Goal: Information Seeking & Learning: Learn about a topic

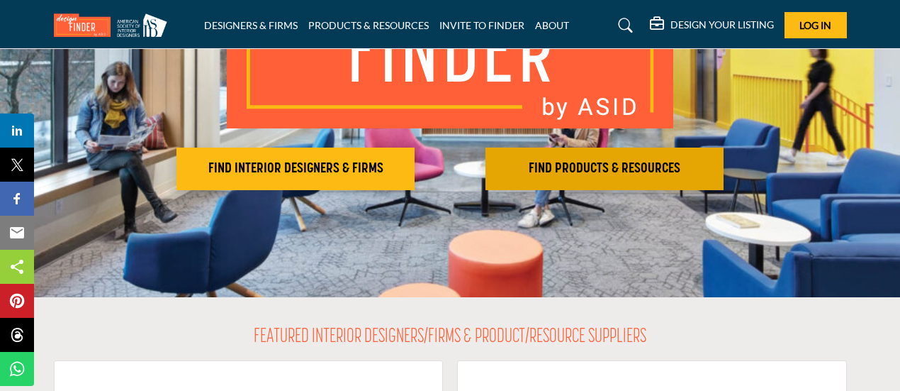
click at [415, 183] on button "FIND PRODUCTS & RESOURCES Find the products and resources to make your project …" at bounding box center [296, 168] width 238 height 43
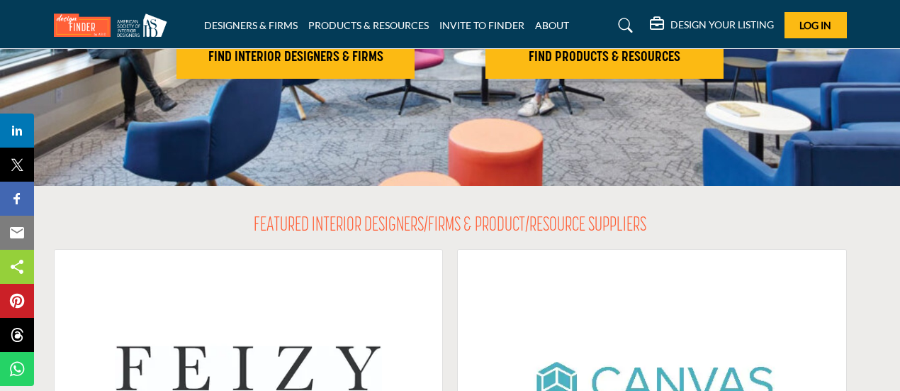
scroll to position [354, 0]
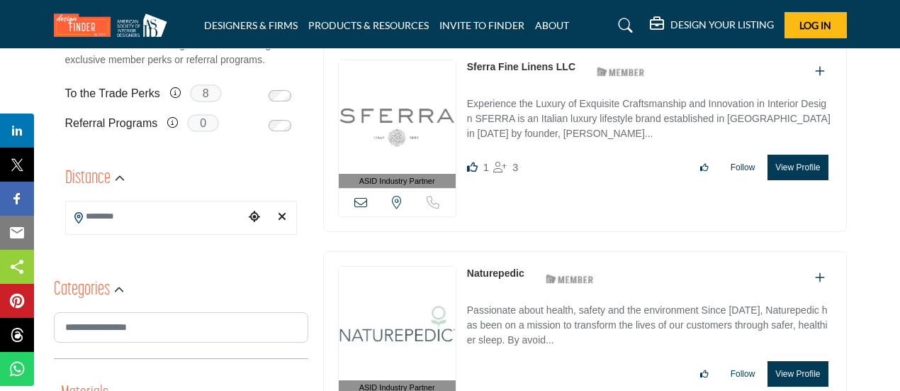
scroll to position [71, 0]
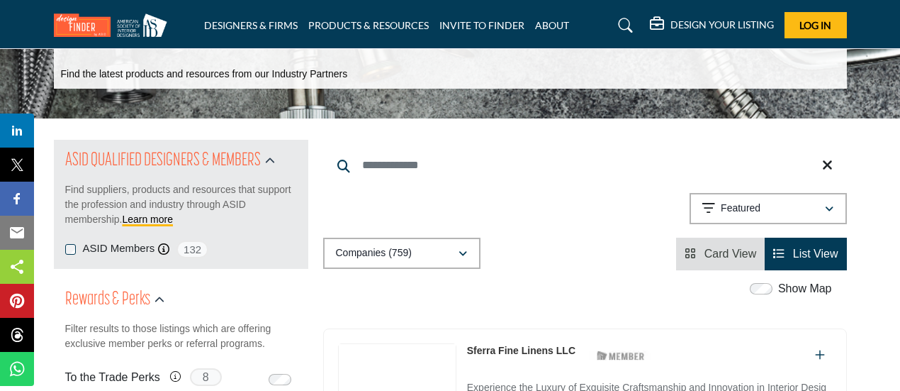
click at [729, 257] on span "Card View" at bounding box center [731, 253] width 52 height 12
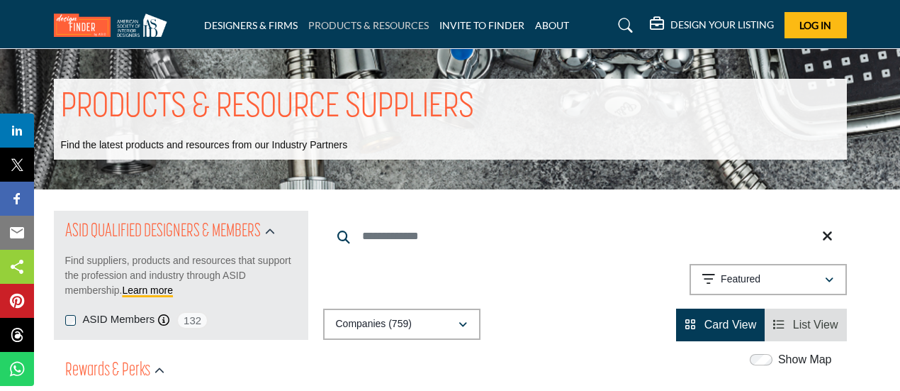
click at [386, 30] on link "PRODUCTS & RESOURCES" at bounding box center [368, 25] width 121 height 12
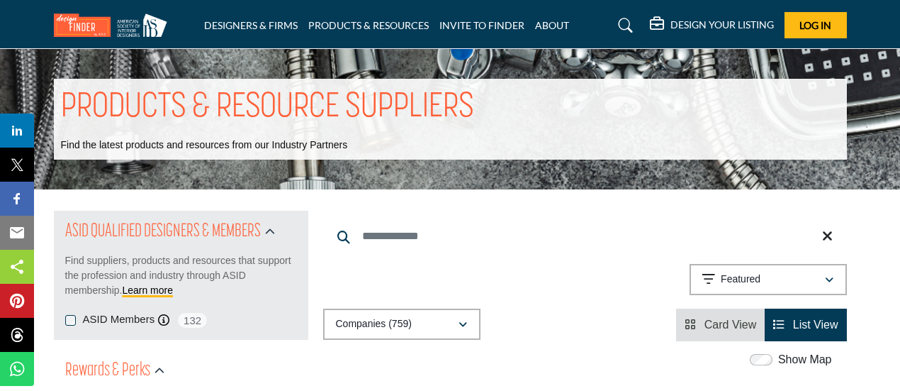
scroll to position [157, 0]
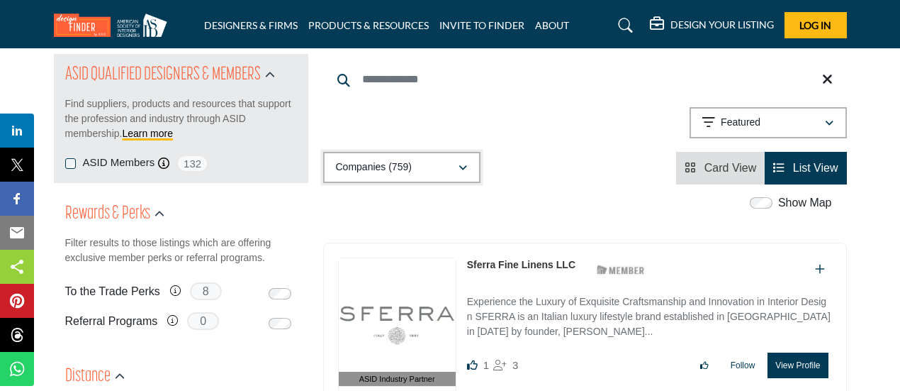
click at [410, 169] on p "Companies (759)" at bounding box center [374, 167] width 76 height 14
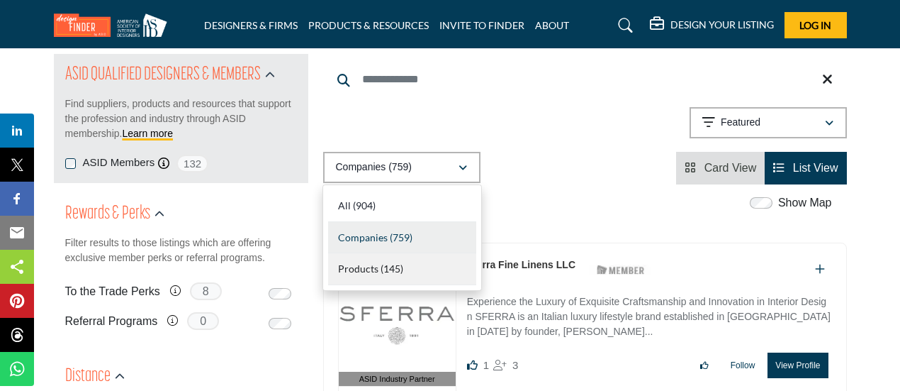
click at [378, 276] on div "Products (145)" at bounding box center [402, 269] width 148 height 32
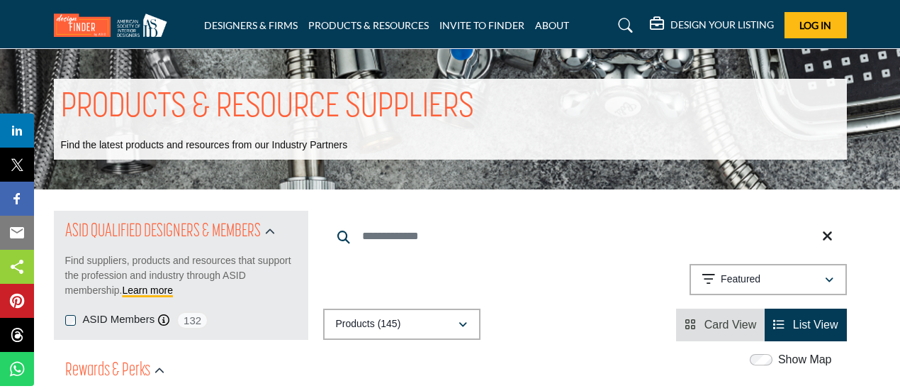
click at [328, 179] on div "PRODUCTS & RESOURCE SUPPLIERS Find the latest products and resources from our I…" at bounding box center [450, 119] width 900 height 140
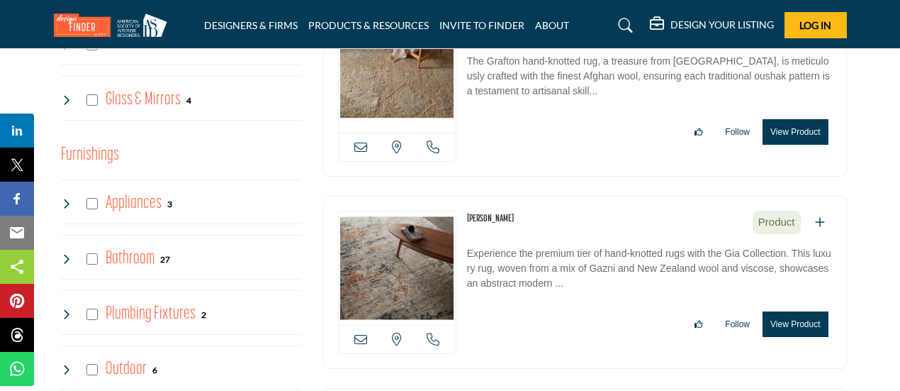
scroll to position [972, 0]
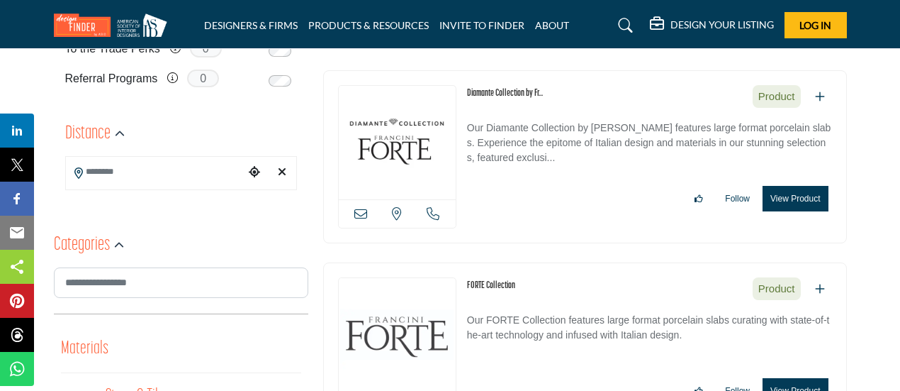
scroll to position [362, 0]
